Goal: Find specific page/section: Find specific page/section

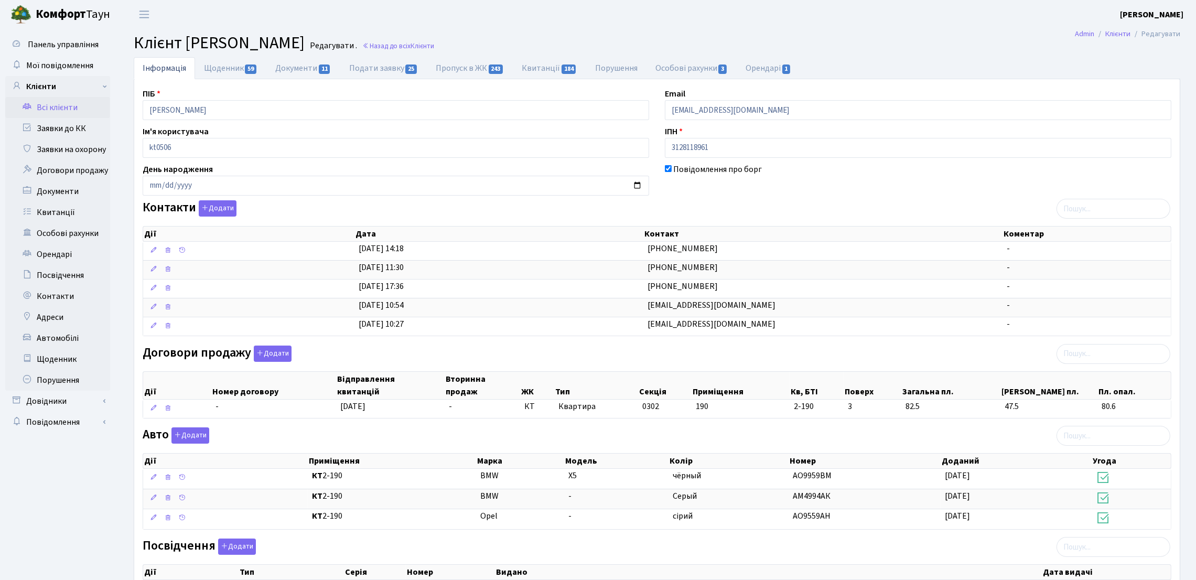
click at [72, 108] on link "Всі клієнти" at bounding box center [57, 107] width 105 height 21
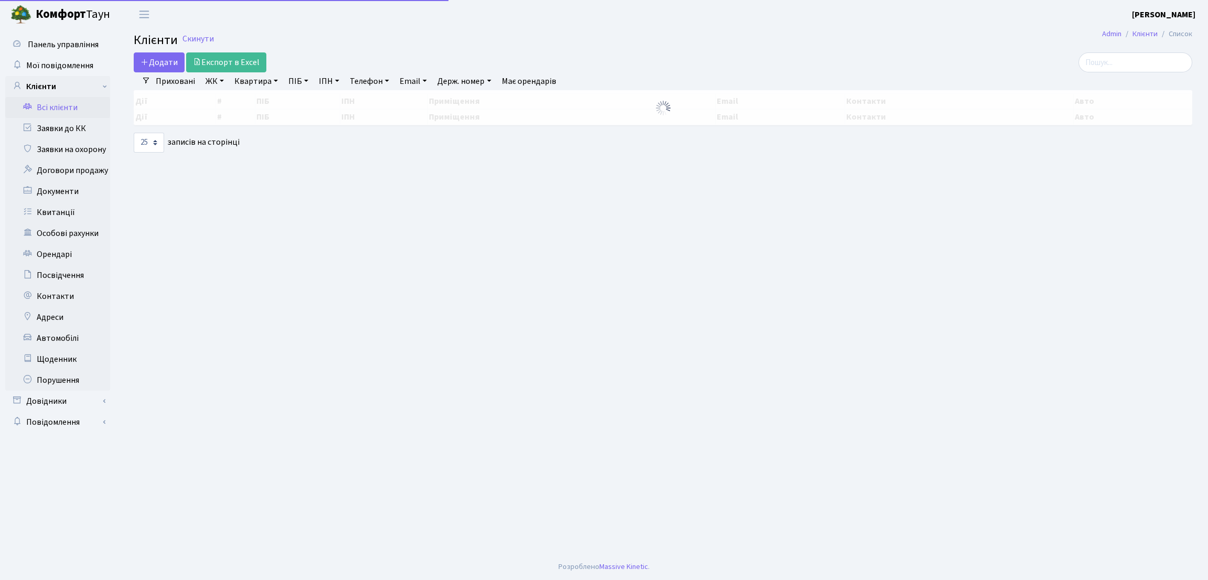
select select "25"
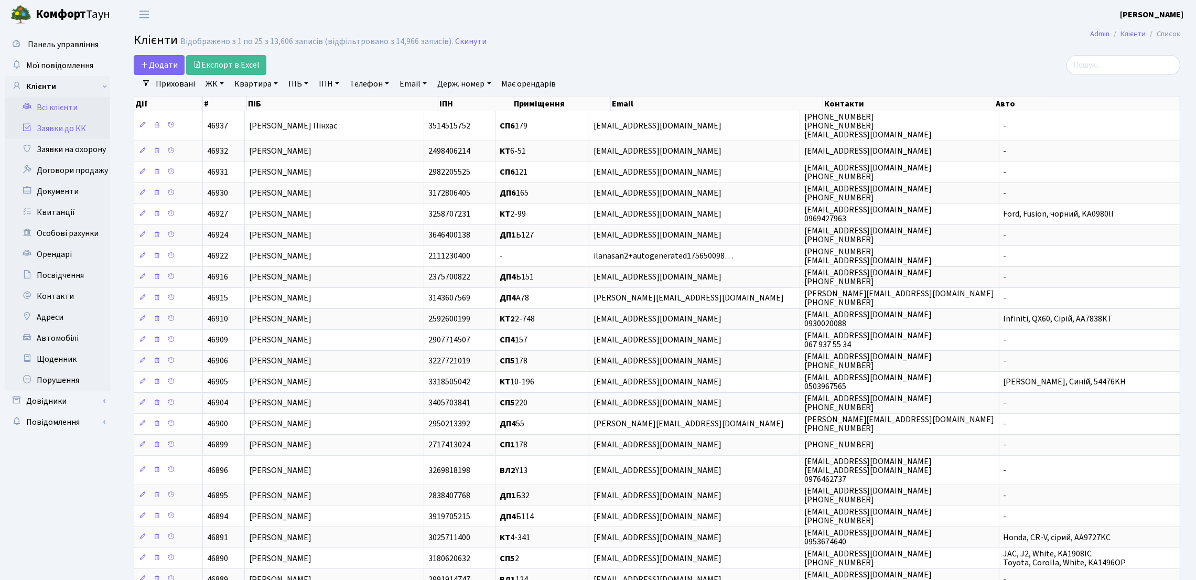
click at [73, 121] on link "Заявки до КК" at bounding box center [57, 128] width 105 height 21
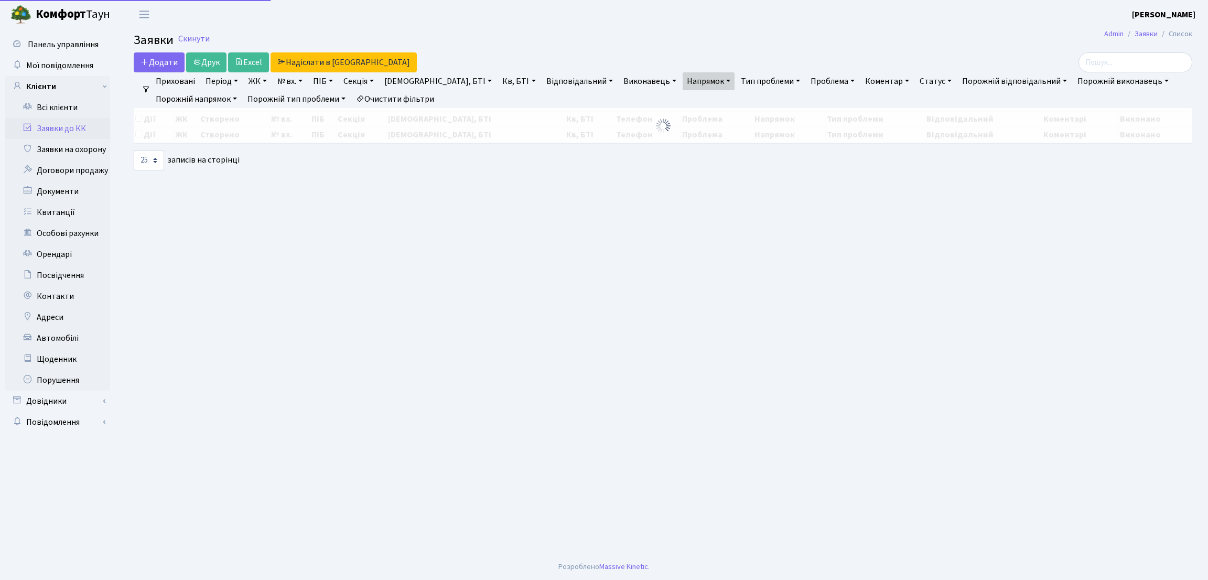
select select "25"
